Goal: Transaction & Acquisition: Purchase product/service

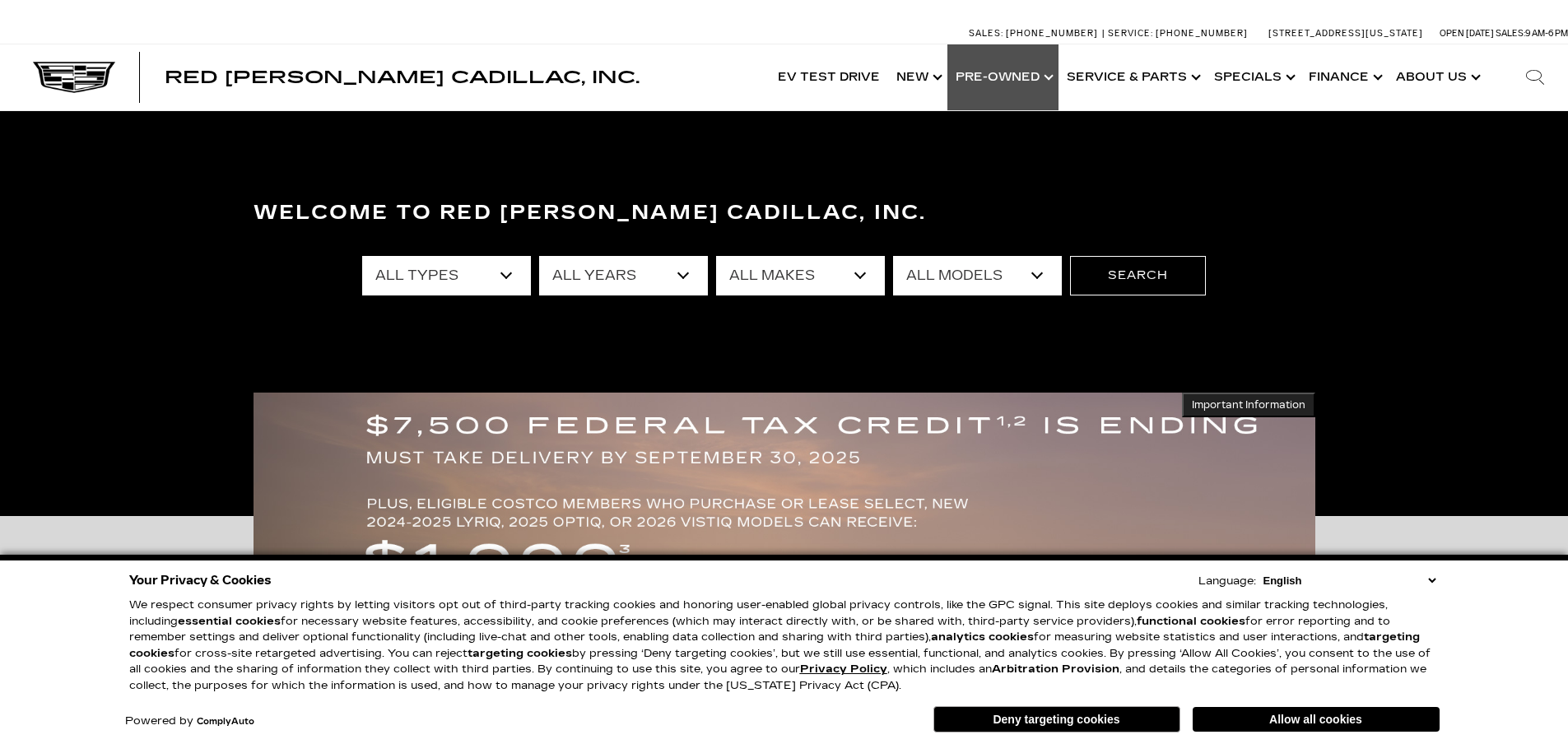
click at [1051, 80] on link "Show Pre-Owned" at bounding box center [1003, 77] width 111 height 66
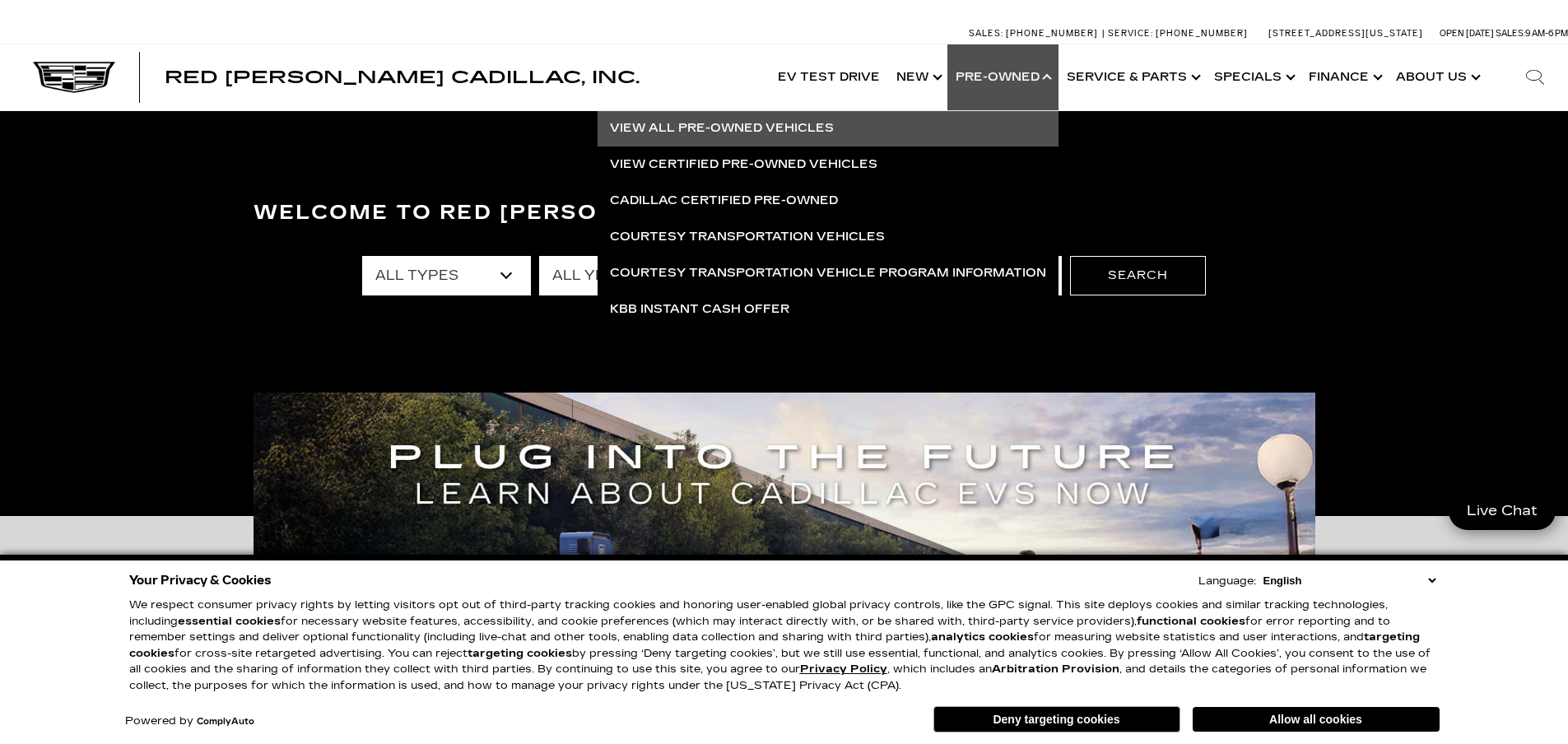
click at [731, 127] on link "View All Pre-Owned Vehicles" at bounding box center [828, 128] width 461 height 36
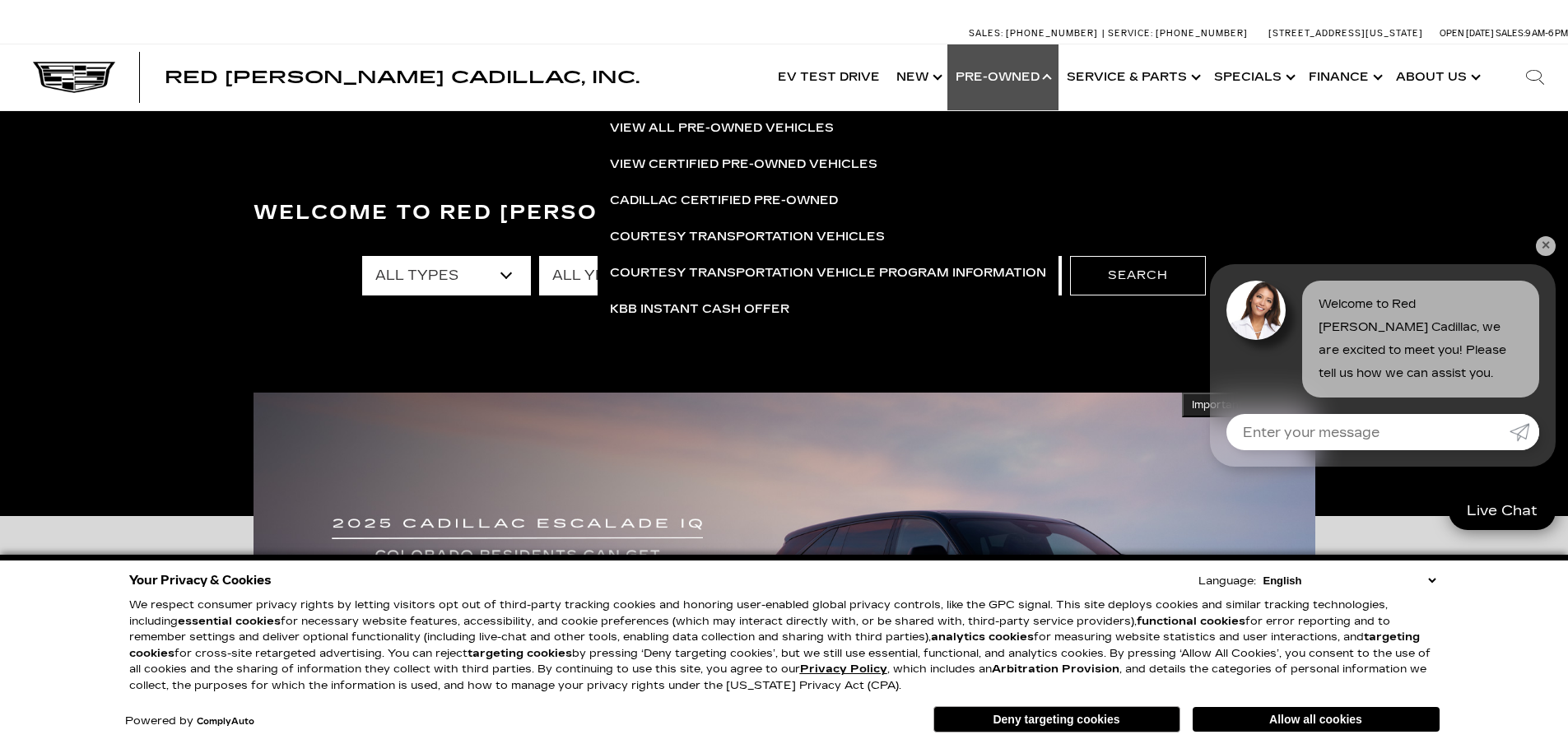
click at [1546, 243] on link "✕" at bounding box center [1546, 246] width 20 height 20
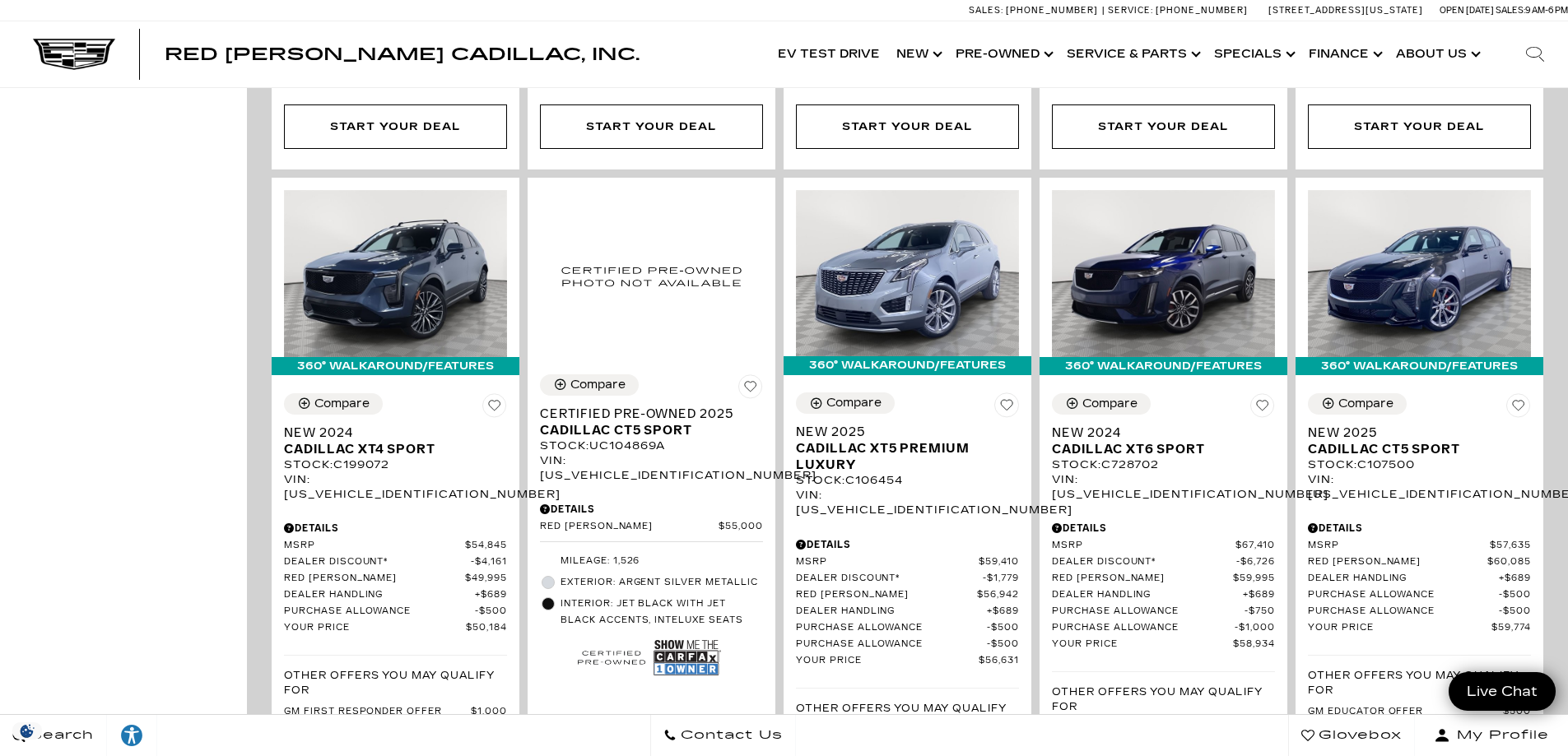
scroll to position [1728, 0]
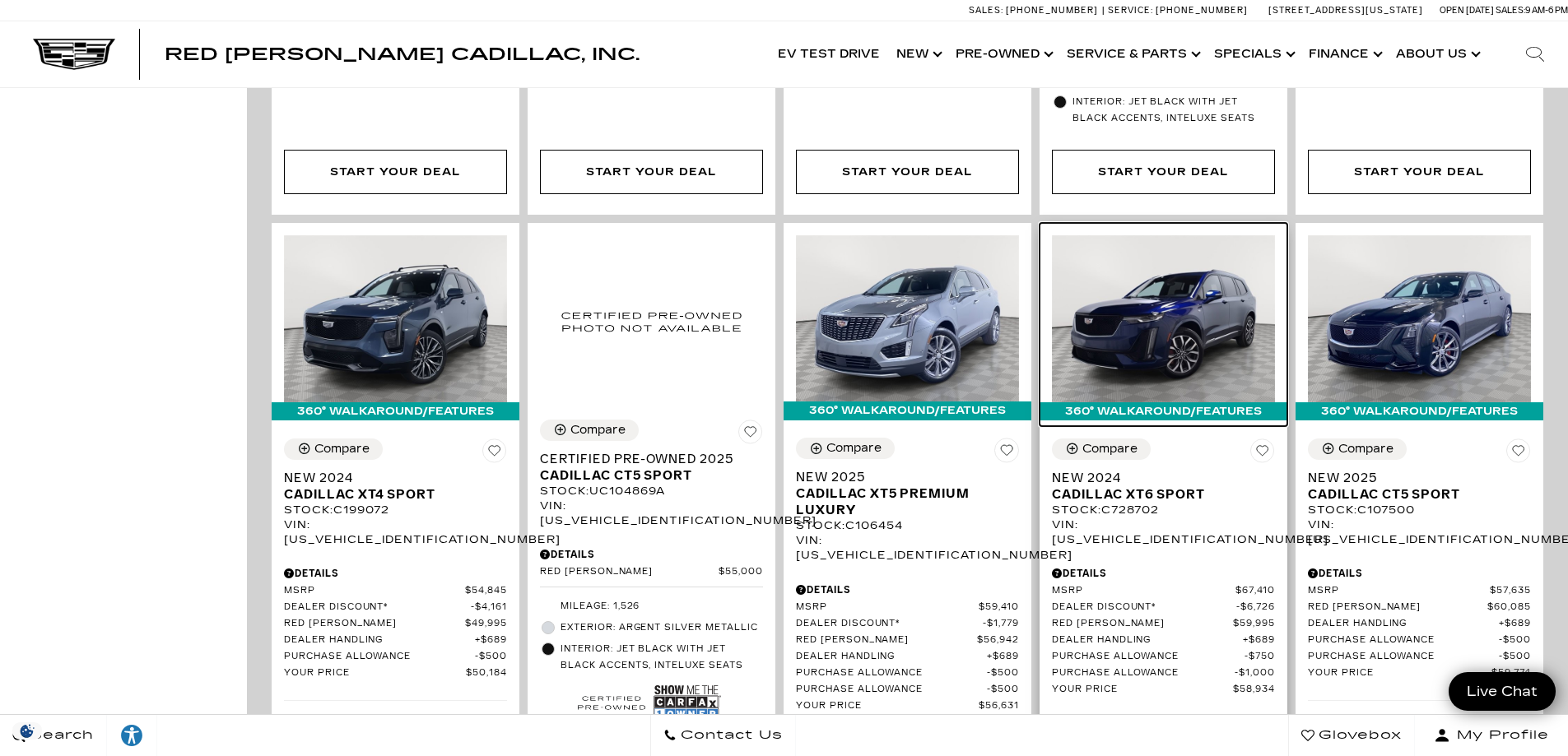
click at [1154, 260] on img at bounding box center [1163, 319] width 223 height 167
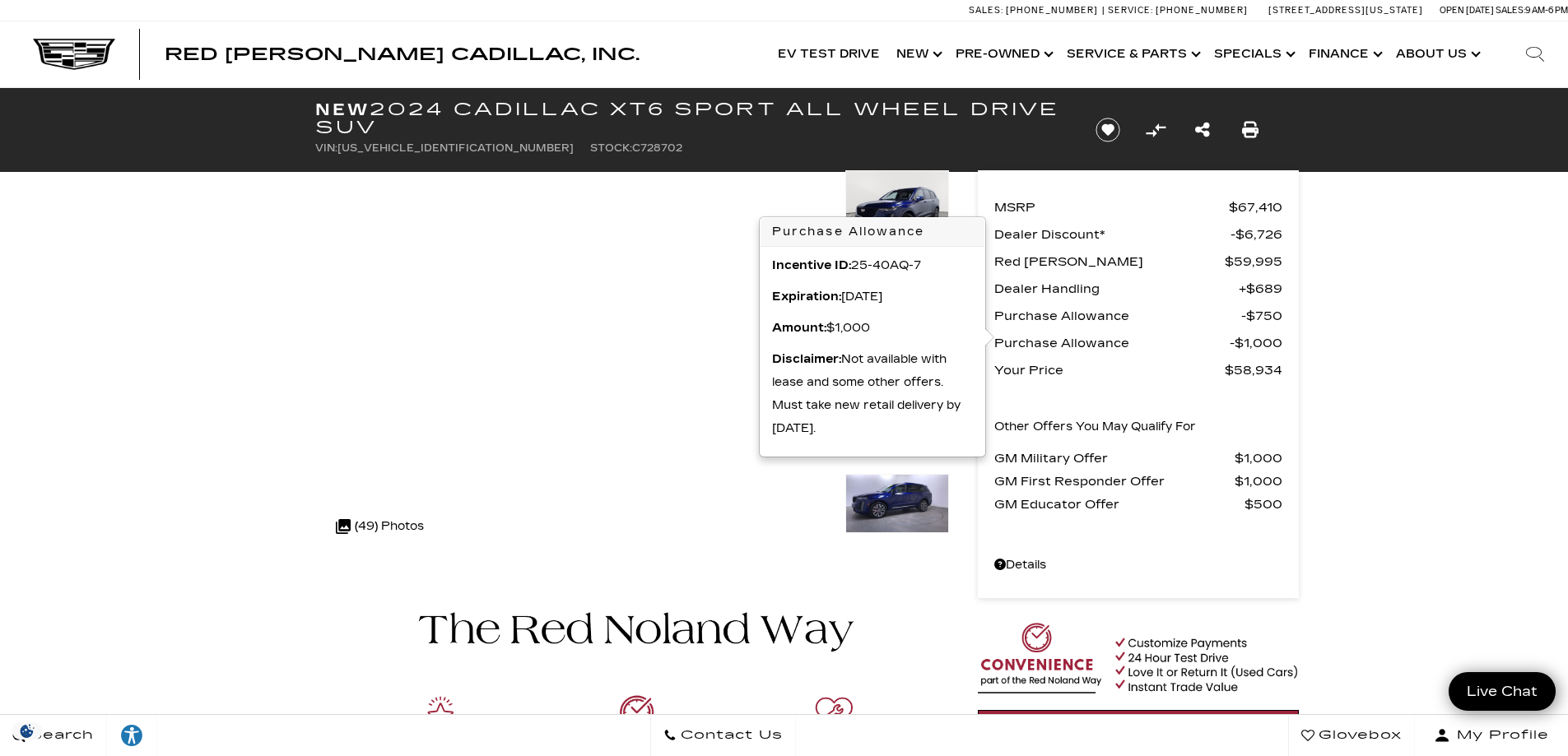
click at [900, 505] on img at bounding box center [896, 503] width 103 height 59
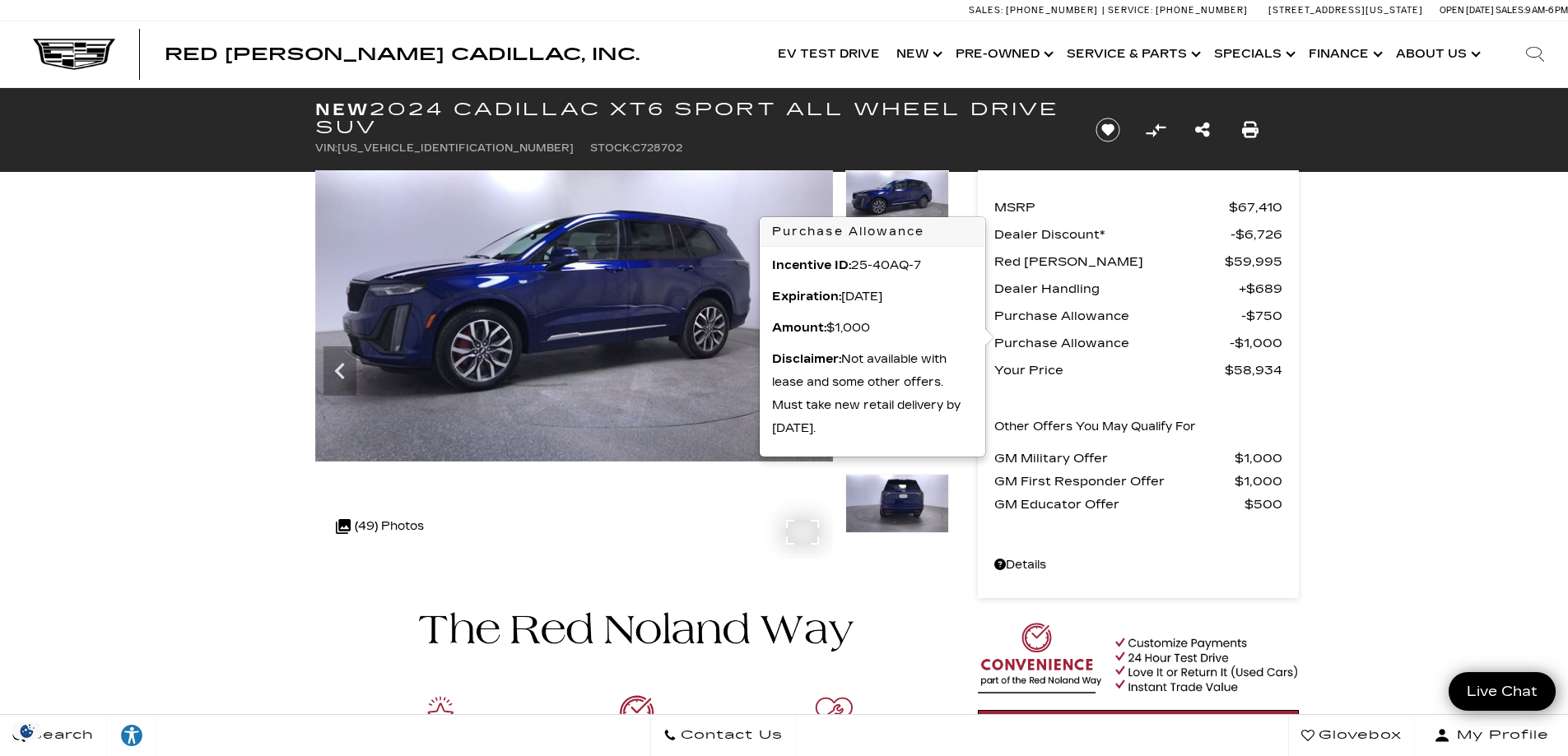
click at [385, 521] on div ".cls-1, .cls-3 { fill: #c50033; } .cls-1 { clip-rule: evenodd; } .cls-2 { clip-…" at bounding box center [379, 526] width 104 height 39
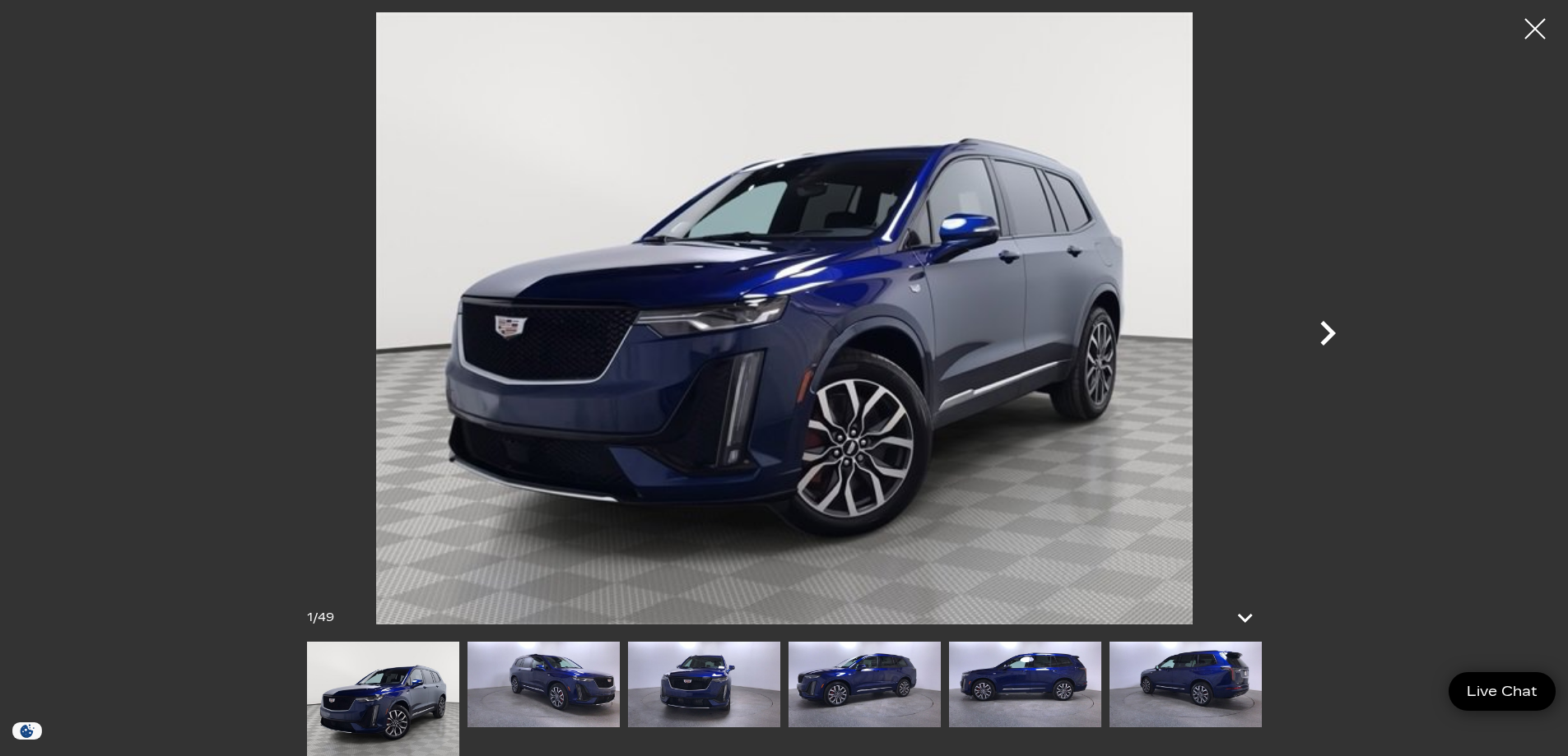
click at [1314, 338] on icon "Next" at bounding box center [1328, 333] width 50 height 50
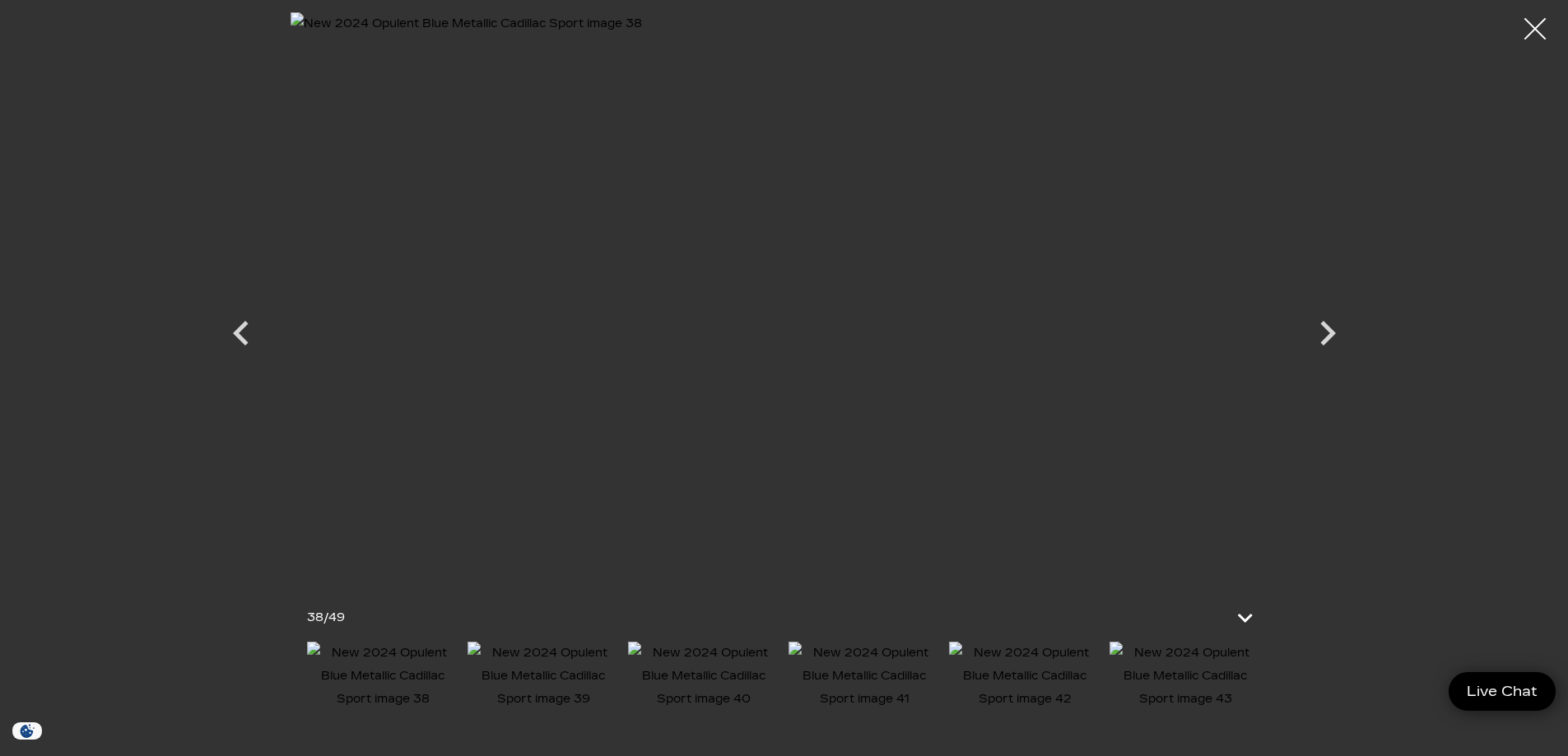
click at [1532, 46] on div at bounding box center [1536, 29] width 44 height 44
